Goal: Use online tool/utility: Utilize a website feature to perform a specific function

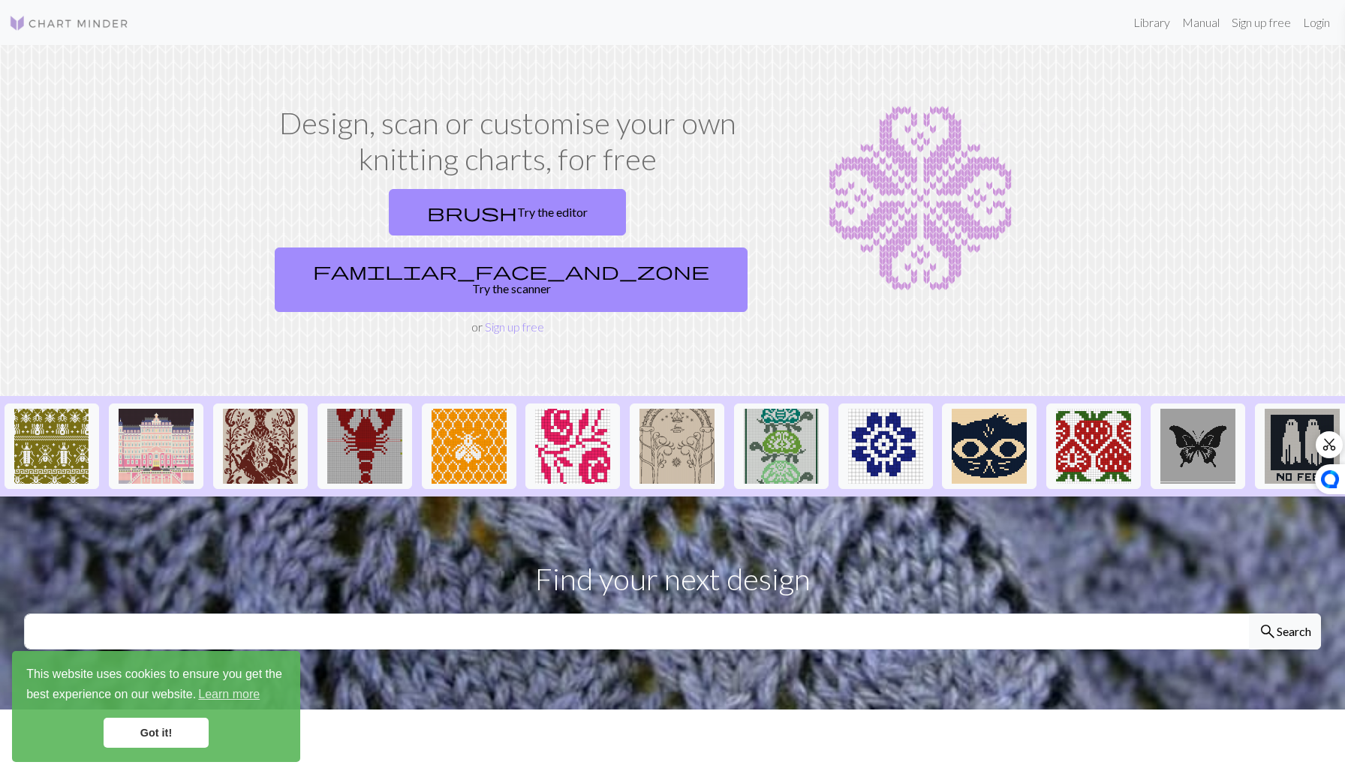
click at [389, 214] on link "brush Try the editor" at bounding box center [507, 212] width 237 height 47
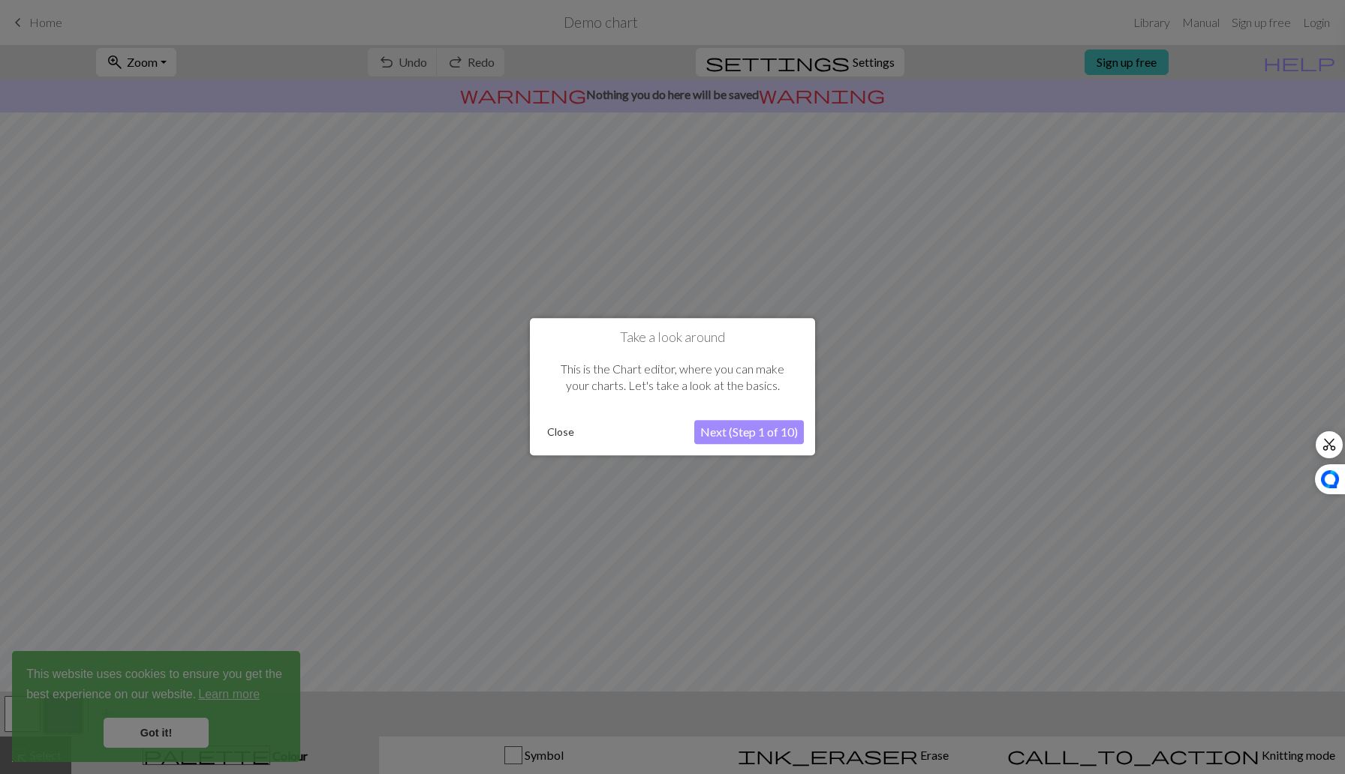
click at [557, 430] on button "Close" at bounding box center [560, 433] width 39 height 23
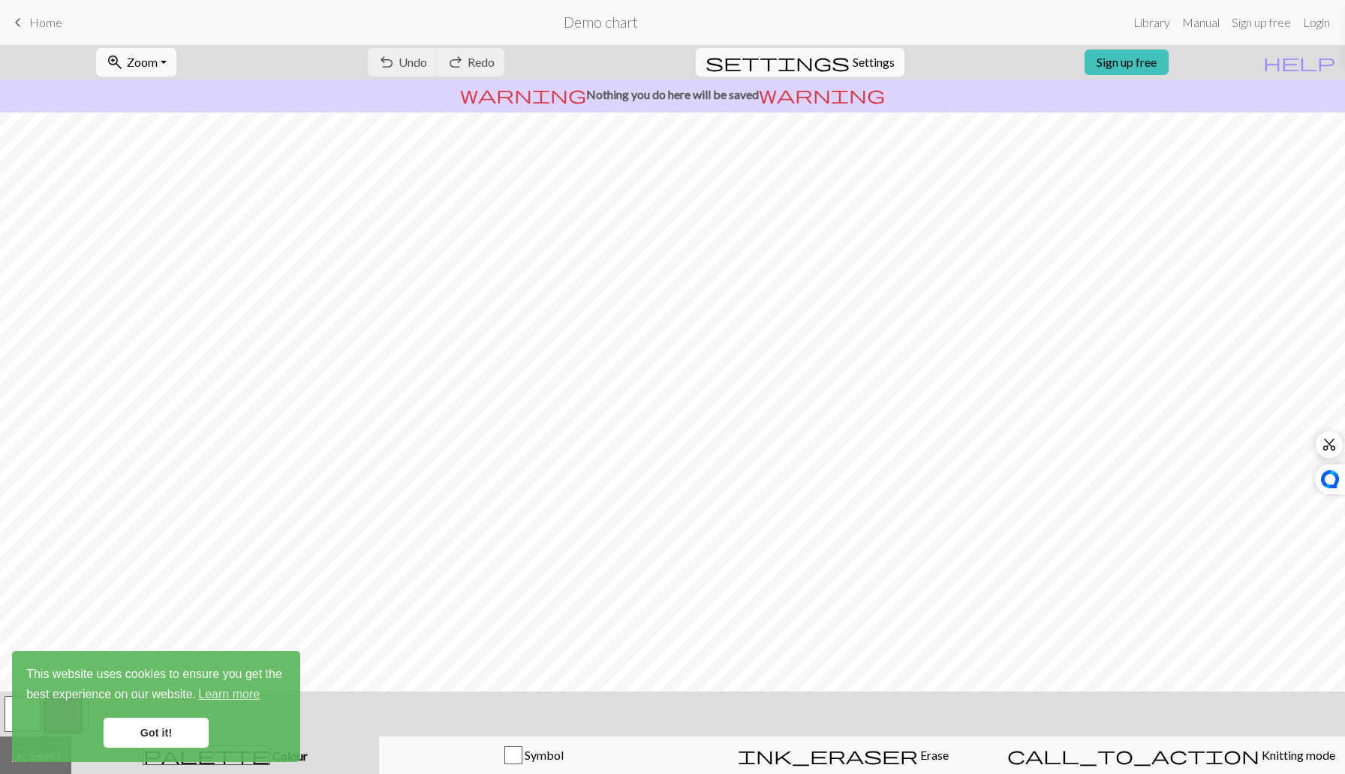
click at [196, 742] on link "Got it!" at bounding box center [156, 733] width 105 height 30
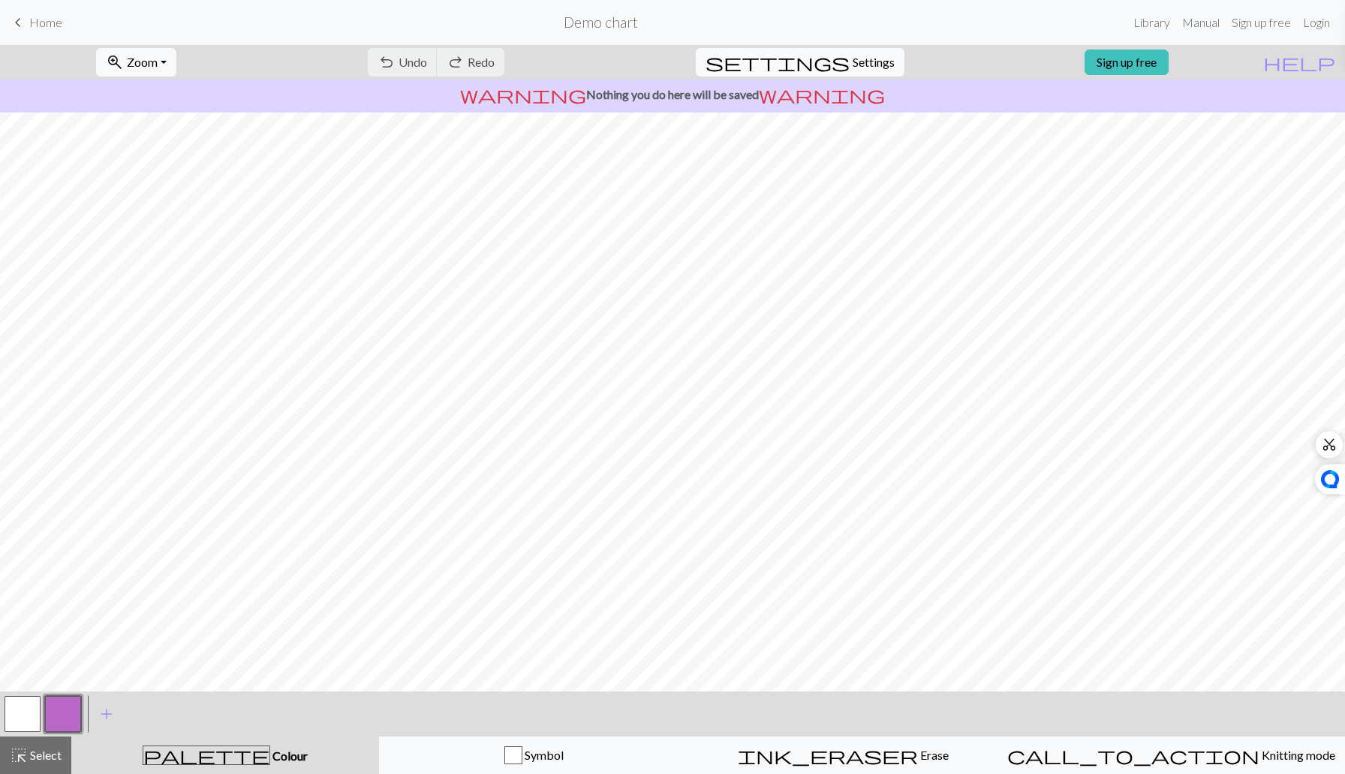
click at [859, 59] on span "Settings" at bounding box center [873, 62] width 42 height 18
select select "aran"
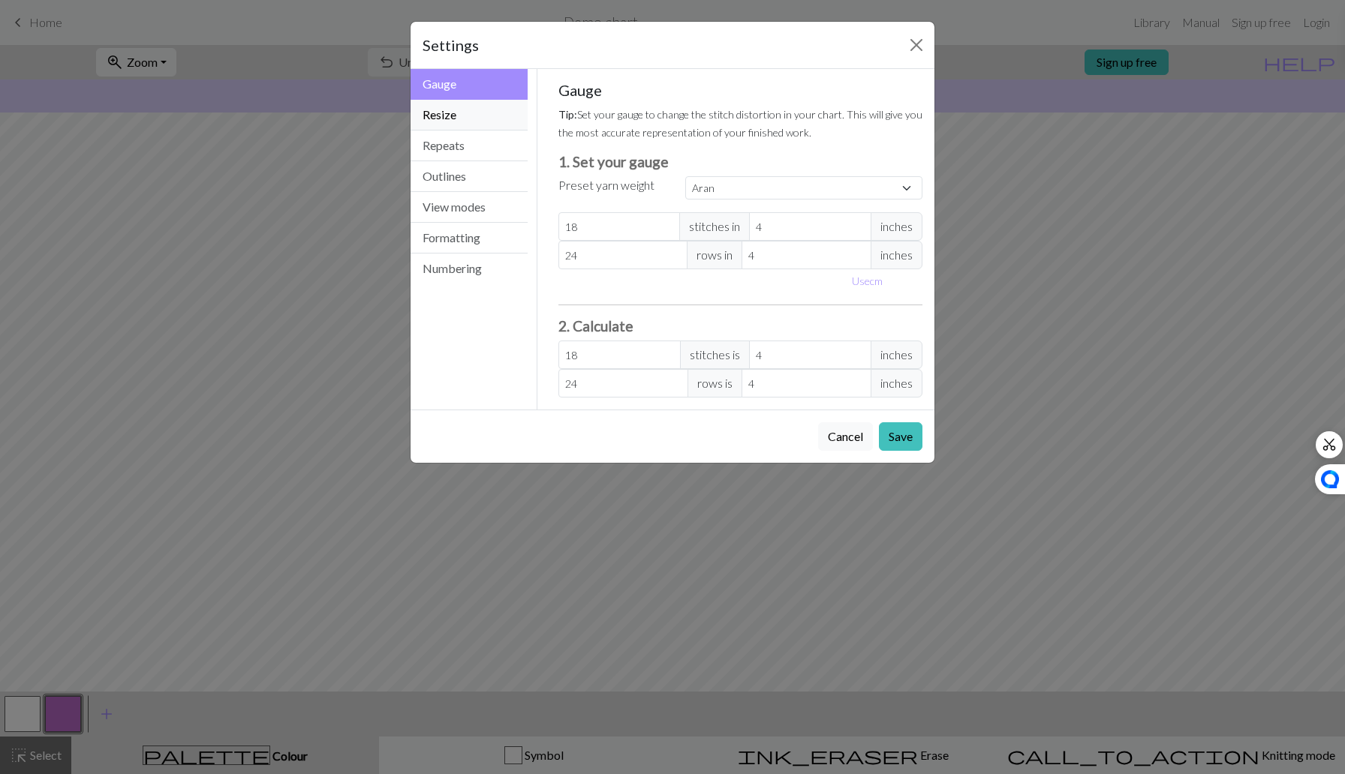
click at [502, 107] on button "Resize" at bounding box center [468, 115] width 117 height 31
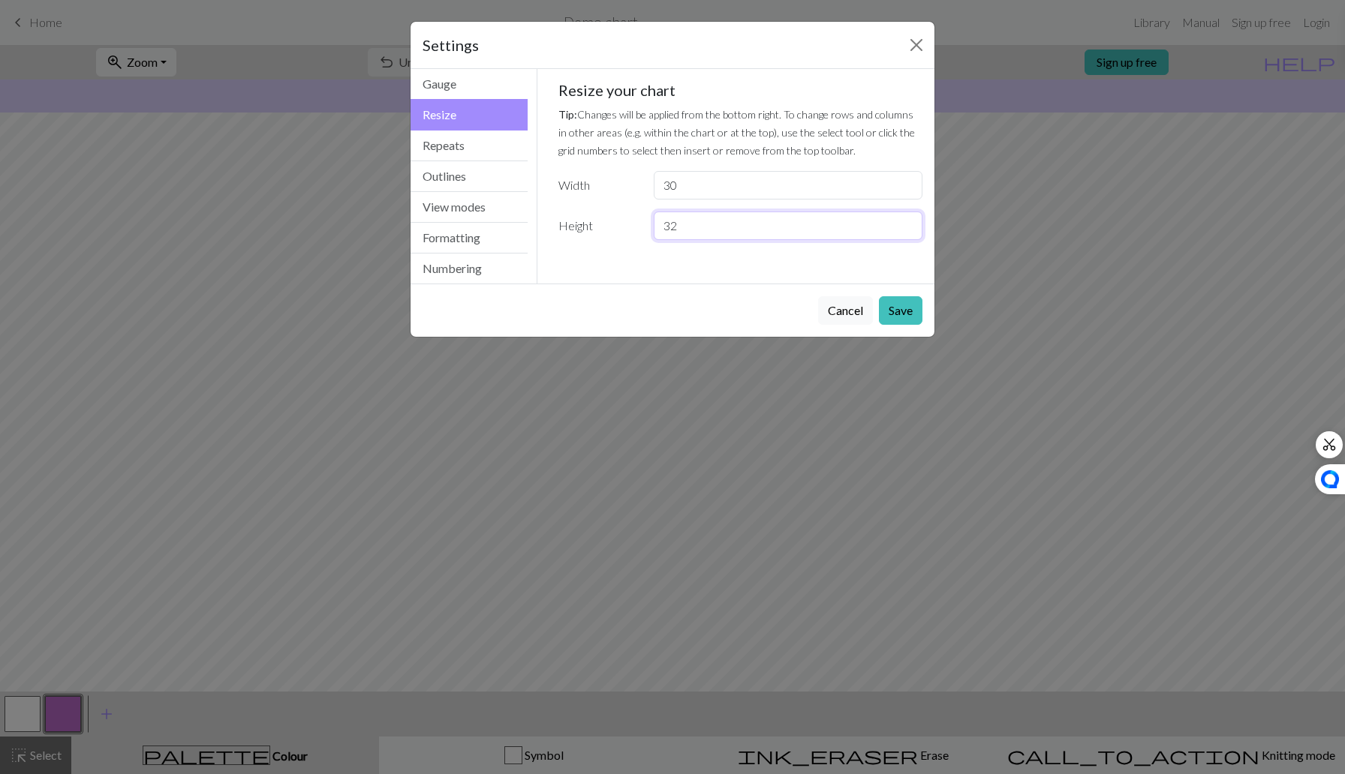
click at [698, 230] on input "32" at bounding box center [788, 226] width 269 height 29
type input "3"
type input "13"
click at [721, 174] on input "30" at bounding box center [788, 185] width 269 height 29
click at [717, 183] on input "30" at bounding box center [788, 185] width 269 height 29
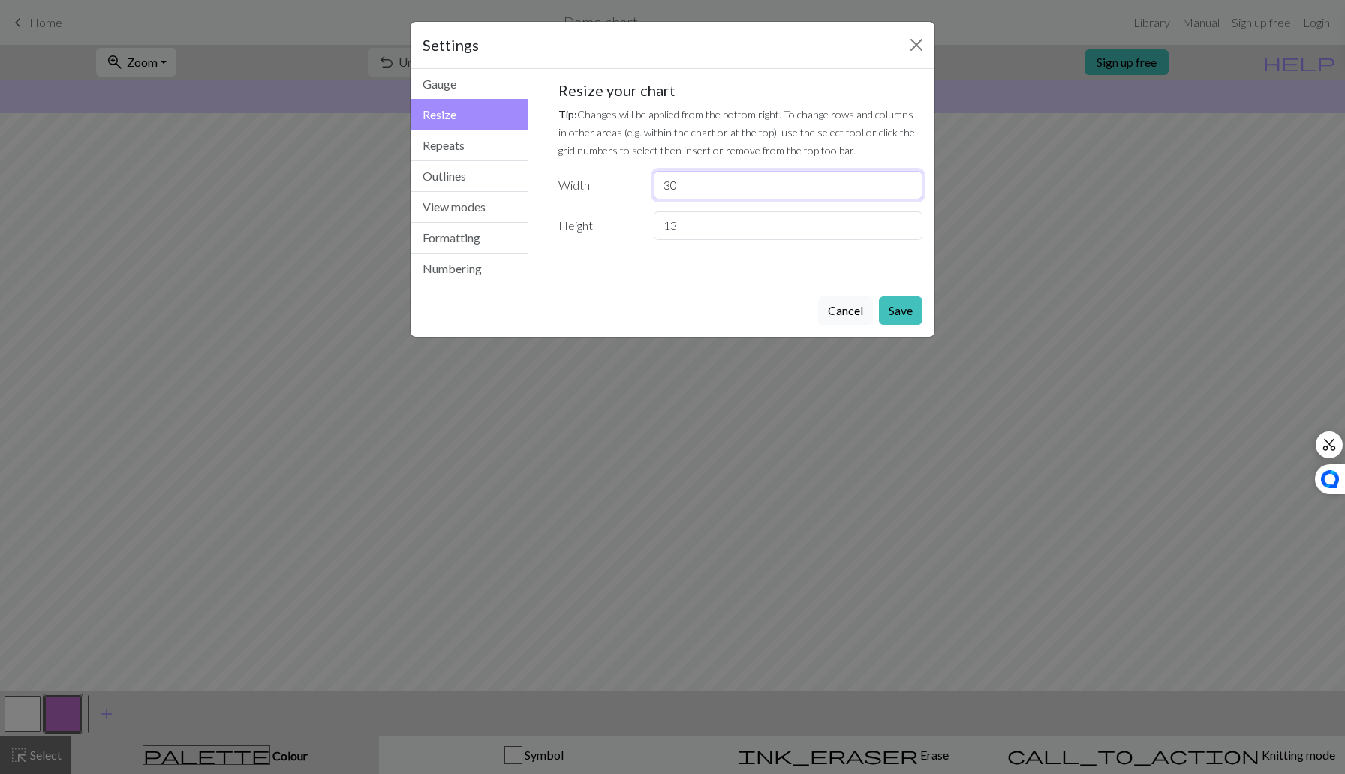
type input "3"
type input "28"
click at [885, 305] on button "Save" at bounding box center [901, 310] width 44 height 29
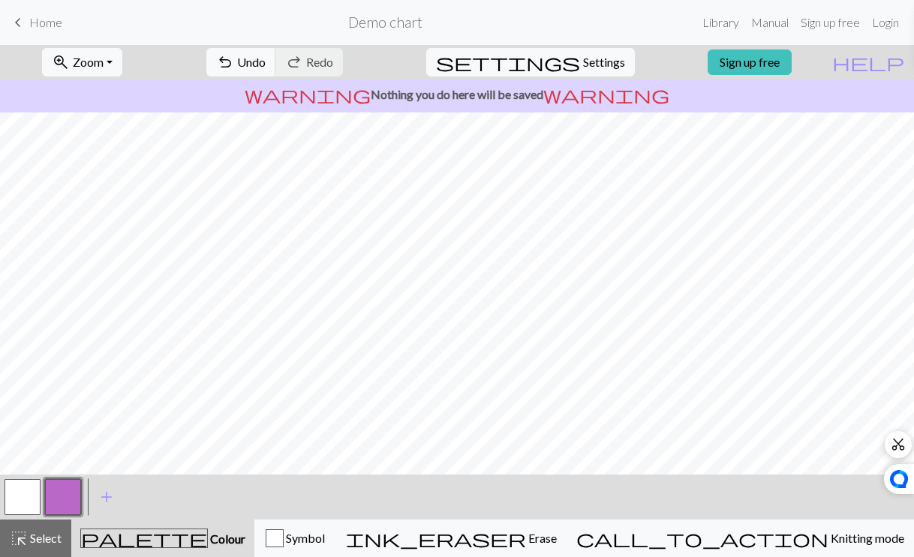
click at [59, 511] on button "button" at bounding box center [63, 497] width 36 height 36
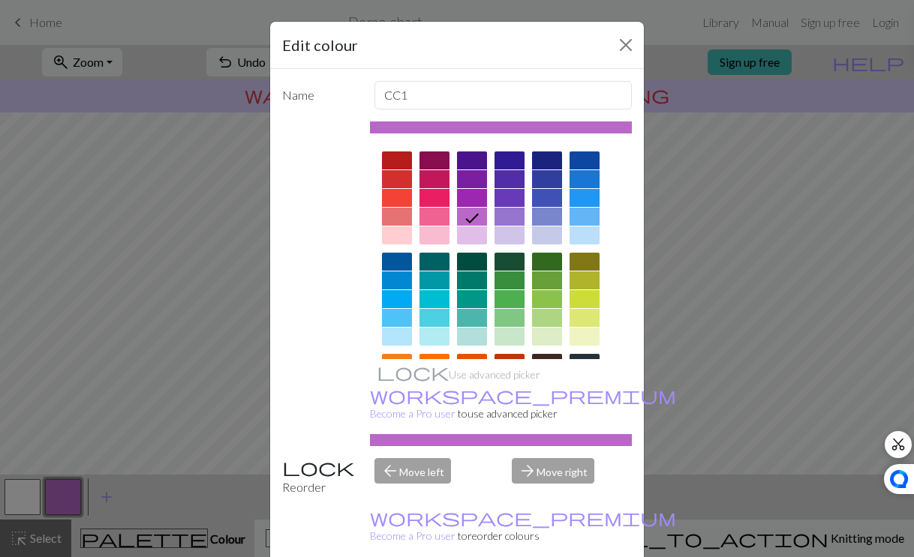
click at [405, 266] on div at bounding box center [397, 262] width 30 height 18
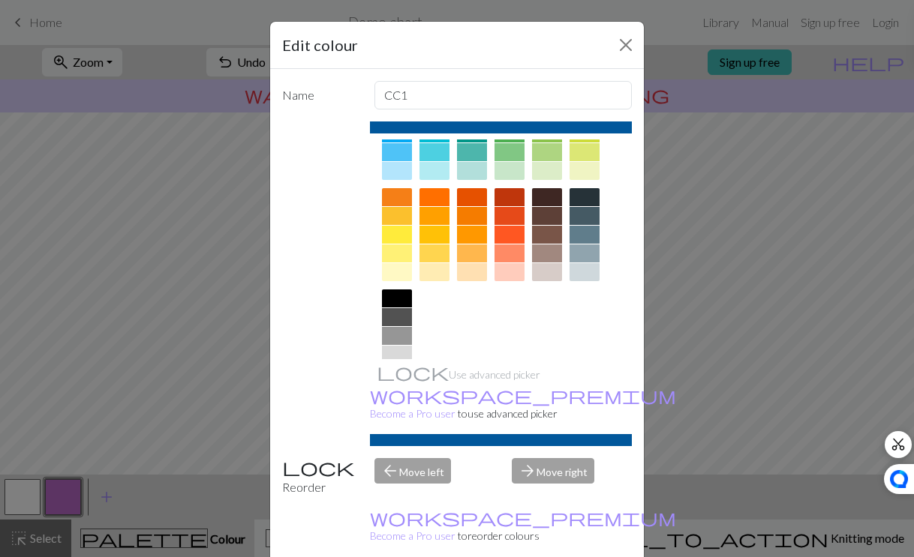
scroll to position [167, 0]
click at [395, 318] on div at bounding box center [397, 317] width 30 height 18
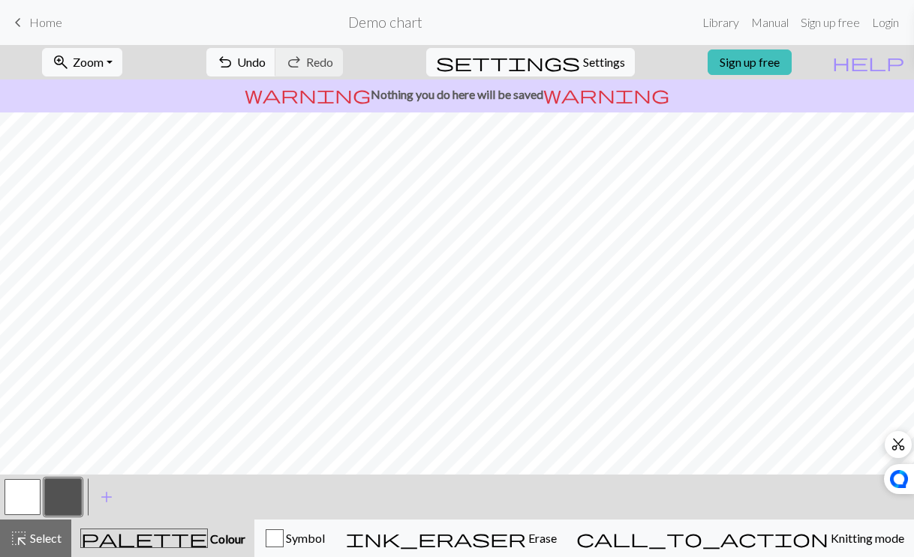
click at [21, 500] on button "button" at bounding box center [23, 497] width 36 height 36
click at [59, 497] on button "button" at bounding box center [63, 497] width 36 height 36
click at [47, 494] on button "button" at bounding box center [63, 497] width 36 height 36
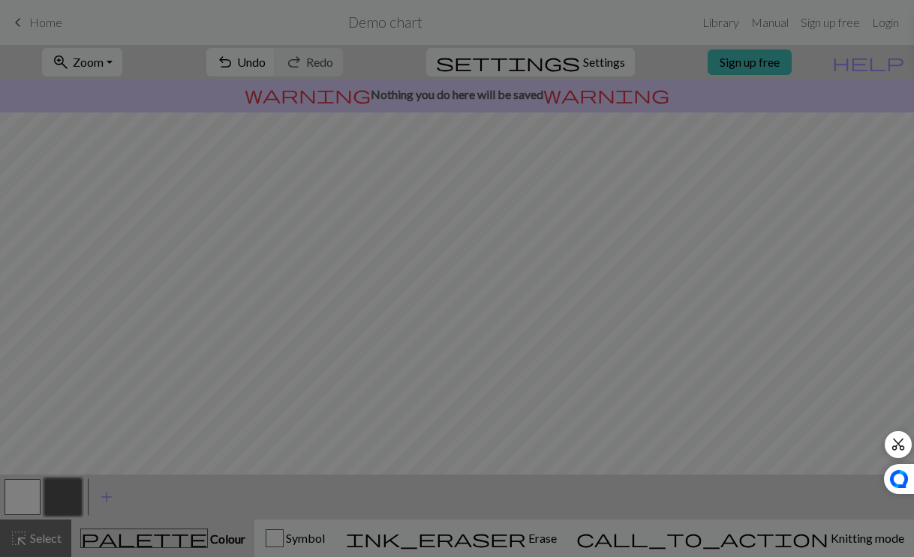
click at [32, 494] on div "Edit colour Name CC1 Use advanced picker workspace_premium Become a Pro user to…" at bounding box center [457, 278] width 914 height 557
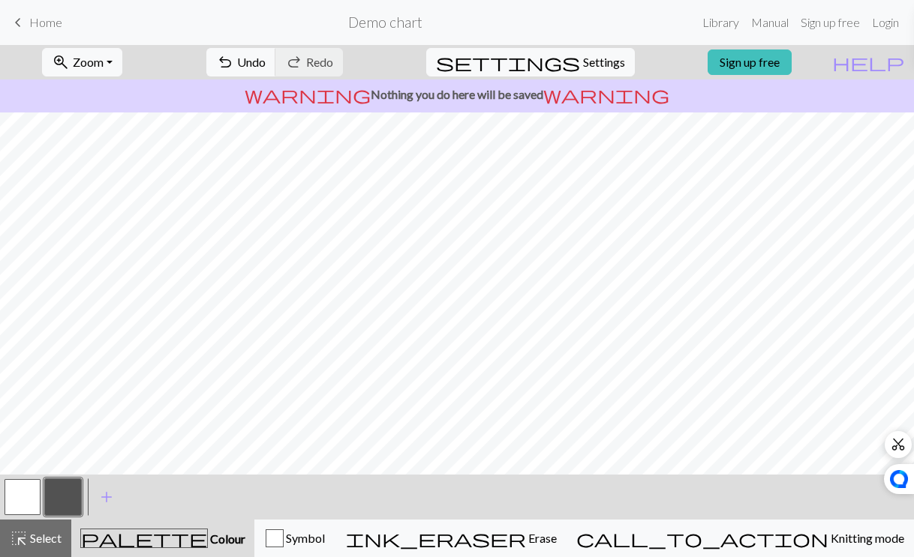
click at [36, 491] on button "button" at bounding box center [23, 497] width 36 height 36
click at [48, 494] on button "button" at bounding box center [63, 497] width 36 height 36
click at [17, 506] on button "button" at bounding box center [23, 497] width 36 height 36
click at [58, 503] on button "button" at bounding box center [63, 497] width 36 height 36
click at [25, 498] on button "button" at bounding box center [23, 497] width 36 height 36
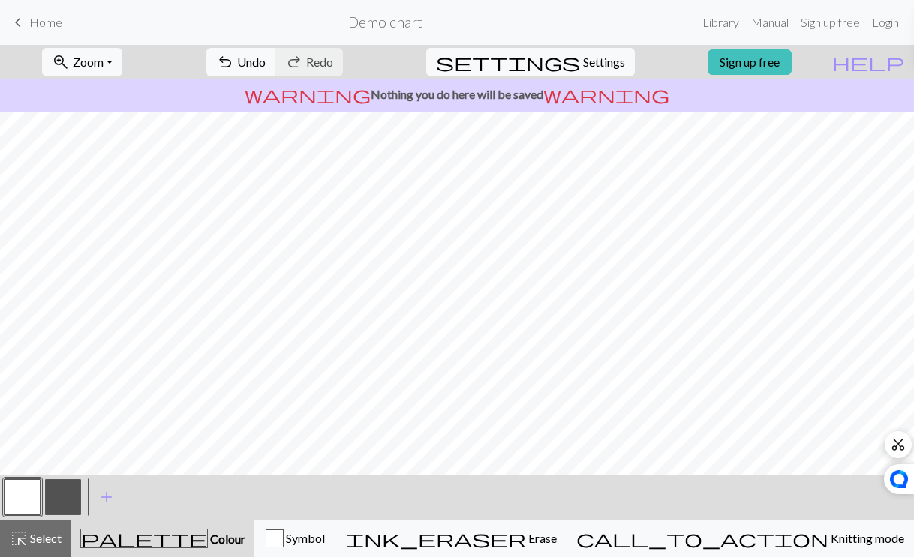
click at [76, 494] on button "button" at bounding box center [63, 497] width 36 height 36
click at [14, 506] on button "button" at bounding box center [23, 497] width 36 height 36
click at [47, 509] on button "button" at bounding box center [63, 497] width 36 height 36
click at [39, 493] on button "button" at bounding box center [23, 497] width 36 height 36
click at [57, 493] on button "button" at bounding box center [63, 497] width 36 height 36
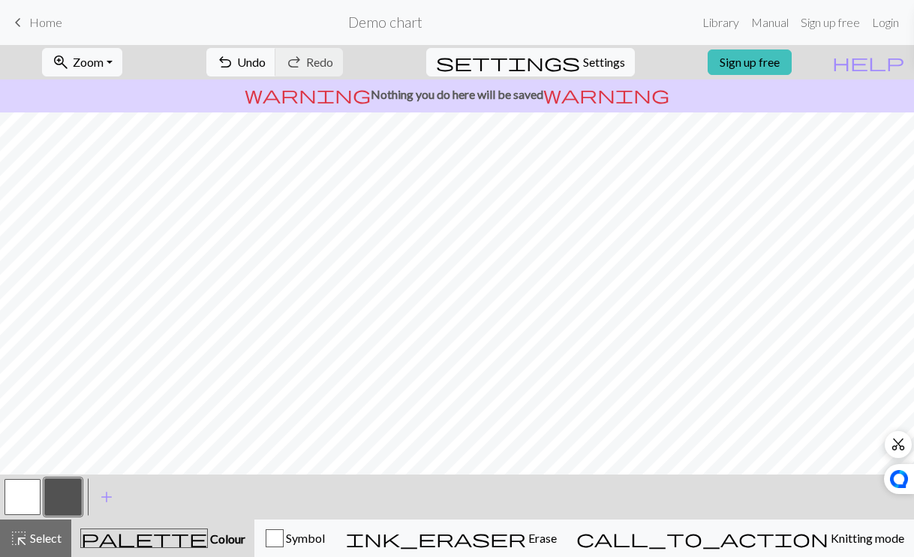
click at [28, 505] on button "button" at bounding box center [23, 497] width 36 height 36
click at [69, 499] on button "button" at bounding box center [63, 497] width 36 height 36
click at [28, 496] on button "button" at bounding box center [23, 497] width 36 height 36
click at [66, 497] on button "button" at bounding box center [63, 497] width 36 height 36
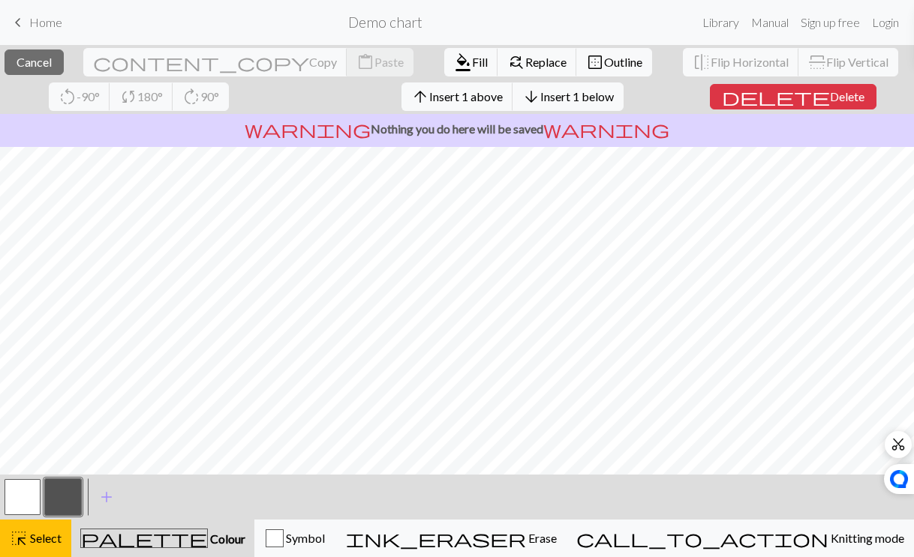
click at [65, 494] on button "button" at bounding box center [63, 497] width 36 height 36
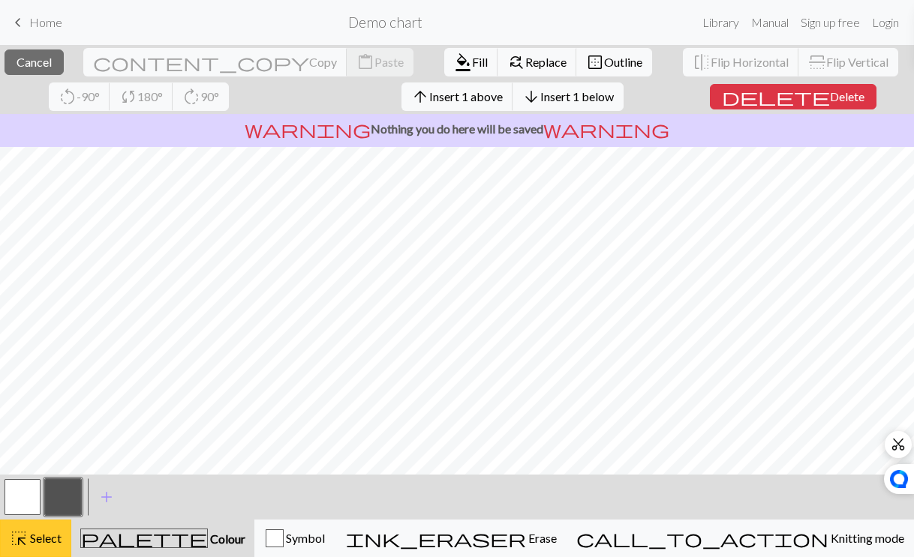
click at [30, 546] on div "highlight_alt Select Select" at bounding box center [36, 539] width 52 height 18
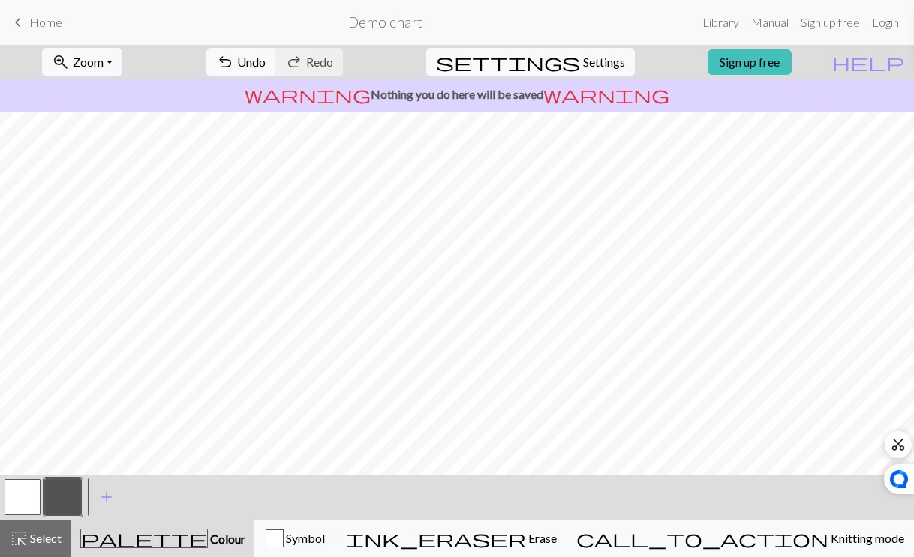
click at [63, 501] on button "button" at bounding box center [63, 497] width 36 height 36
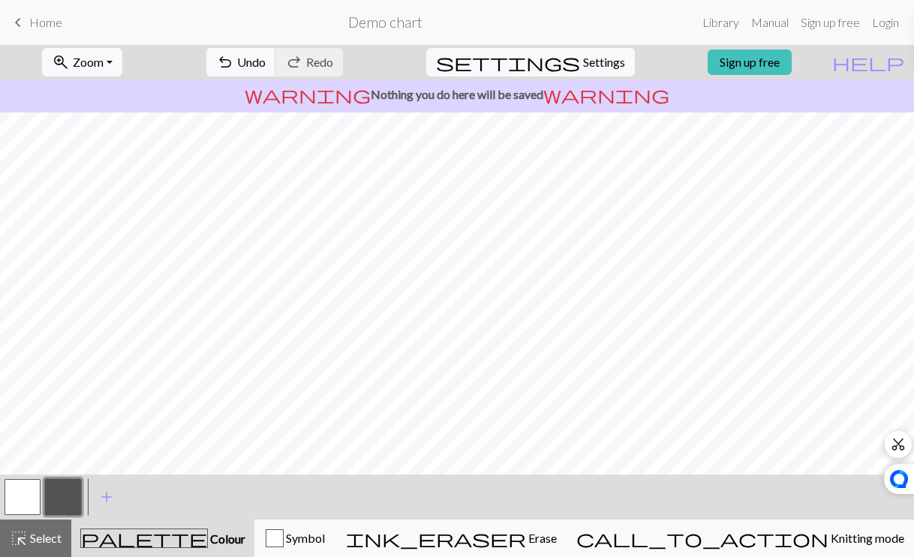
click at [37, 497] on button "button" at bounding box center [23, 497] width 36 height 36
click at [60, 487] on button "button" at bounding box center [63, 497] width 36 height 36
click at [34, 493] on button "button" at bounding box center [23, 497] width 36 height 36
click at [54, 479] on button "button" at bounding box center [63, 497] width 36 height 36
click at [27, 502] on button "button" at bounding box center [23, 497] width 36 height 36
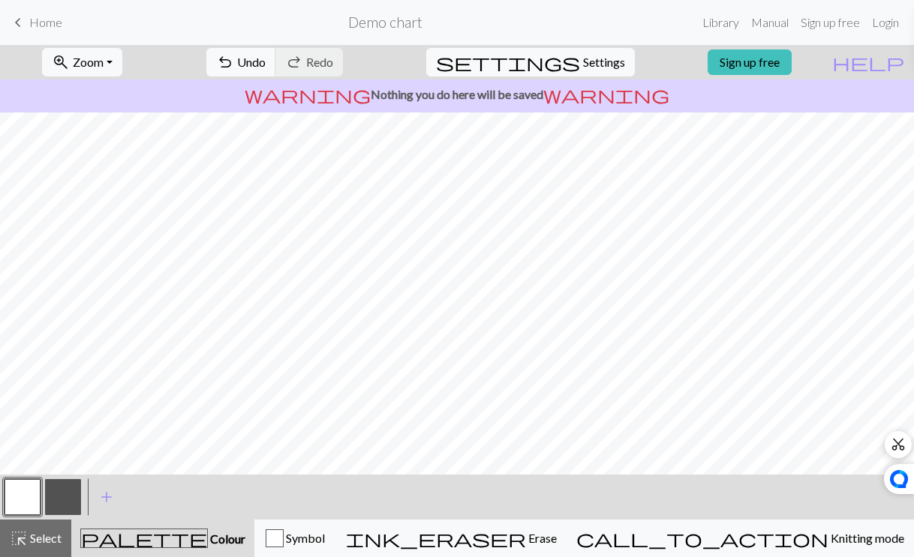
click at [59, 490] on button "button" at bounding box center [63, 497] width 36 height 36
